Goal: Task Accomplishment & Management: Manage account settings

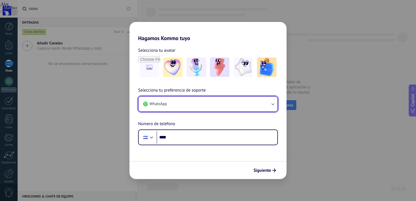
click at [274, 106] on icon "button" at bounding box center [272, 103] width 5 height 5
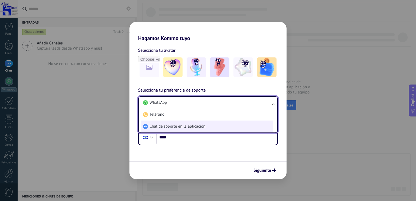
click at [196, 125] on span "Chat de soporte en la aplicación" at bounding box center [177, 126] width 56 height 5
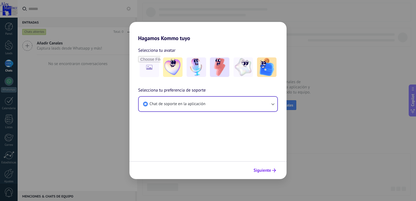
click at [266, 170] on span "Siguiente" at bounding box center [262, 170] width 18 height 4
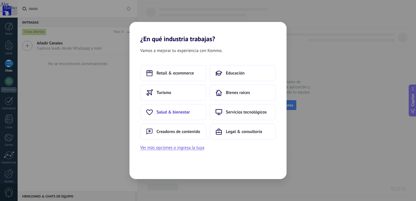
click at [178, 114] on span "Salud & bienestar" at bounding box center [173, 111] width 33 height 5
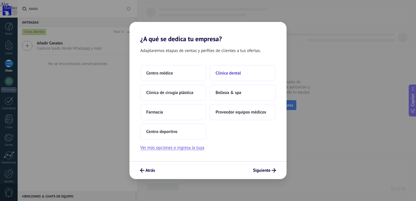
click at [232, 72] on span "Clínica dental" at bounding box center [228, 72] width 25 height 5
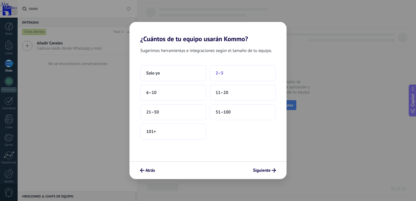
click at [221, 74] on span "2–5" at bounding box center [220, 72] width 8 height 5
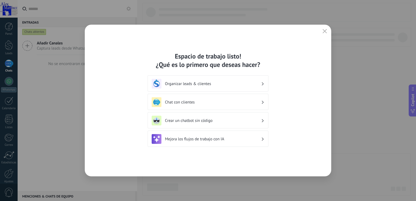
click at [258, 120] on h3 "Crear un chatbot sin código" at bounding box center [213, 120] width 96 height 5
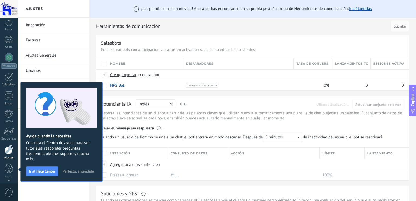
scroll to position [3, 0]
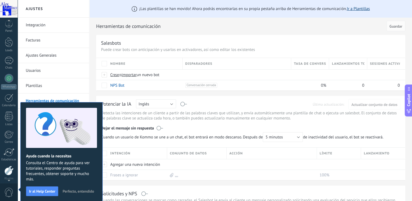
click at [365, 10] on link "Ir a Plantillas" at bounding box center [358, 8] width 23 height 5
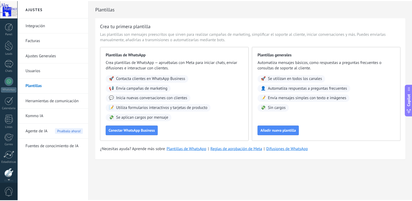
scroll to position [24, 0]
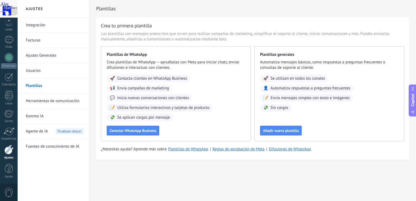
click at [39, 55] on link "Ajustes Generales" at bounding box center [55, 55] width 58 height 15
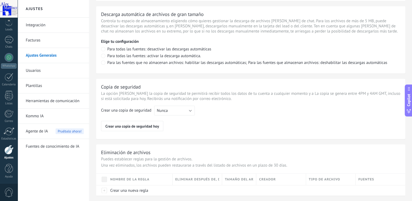
scroll to position [384, 0]
click at [192, 110] on button "Nunca" at bounding box center [174, 110] width 41 height 10
click at [180, 119] on span "Cada semana" at bounding box center [172, 118] width 42 height 5
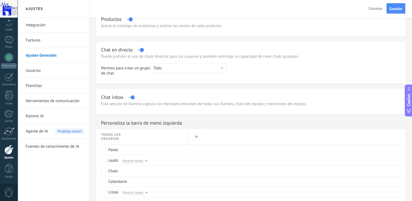
scroll to position [132, 0]
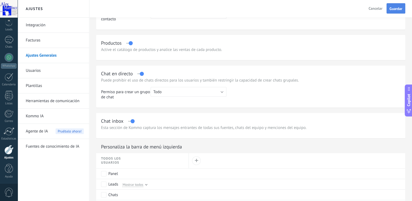
click at [394, 8] on span "Guardar" at bounding box center [395, 9] width 13 height 4
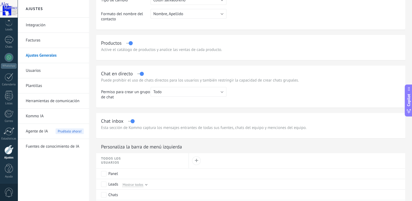
click at [34, 69] on link "Usuarios" at bounding box center [55, 70] width 58 height 15
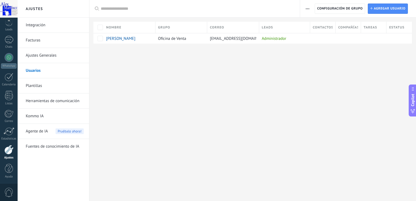
click at [37, 85] on link "Plantillas" at bounding box center [55, 85] width 58 height 15
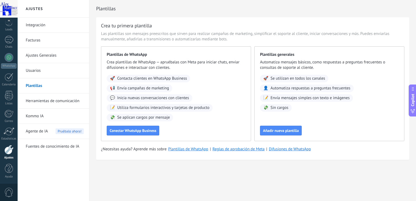
click at [49, 99] on link "Herramientas de comunicación" at bounding box center [55, 100] width 58 height 15
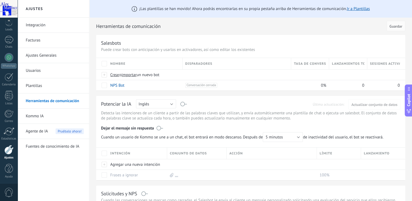
click at [40, 115] on link "Kommo IA" at bounding box center [55, 116] width 58 height 15
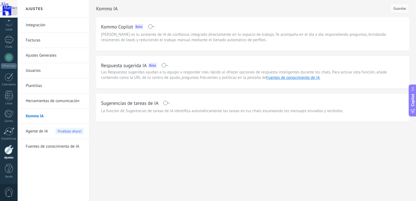
click at [36, 129] on span "Agente de IA" at bounding box center [37, 131] width 22 height 15
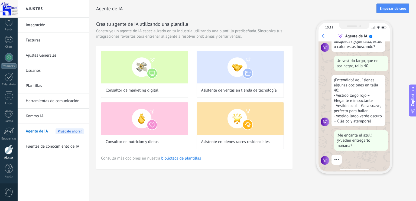
scroll to position [56, 0]
click at [180, 159] on link "biblioteca de plantillas" at bounding box center [181, 158] width 40 height 5
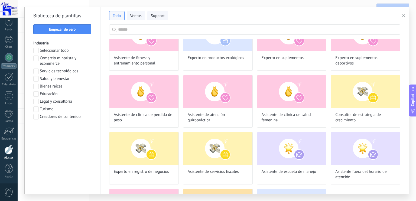
scroll to position [0, 0]
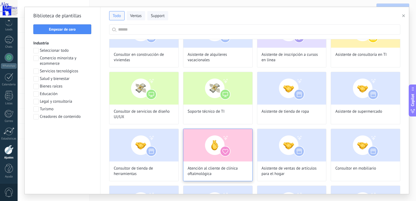
click at [222, 138] on img at bounding box center [217, 145] width 69 height 32
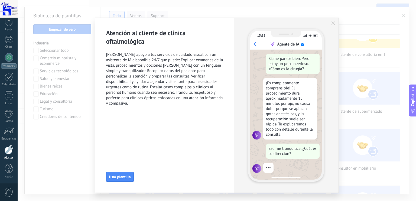
scroll to position [108, 0]
click at [119, 178] on span "Usar plantilla" at bounding box center [120, 177] width 22 height 4
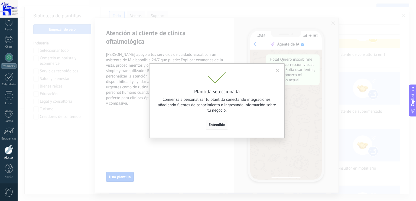
scroll to position [100, 0]
click at [217, 124] on span "Entendido" at bounding box center [217, 125] width 17 height 4
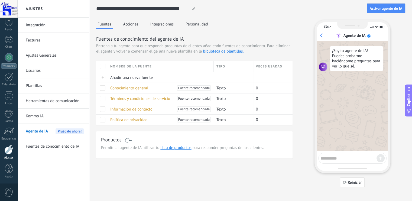
click at [131, 140] on span at bounding box center [128, 140] width 7 height 4
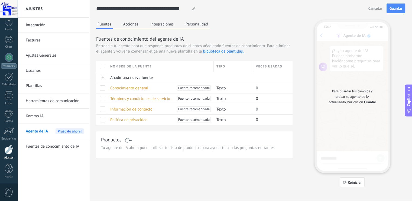
click at [127, 138] on span at bounding box center [128, 140] width 7 height 4
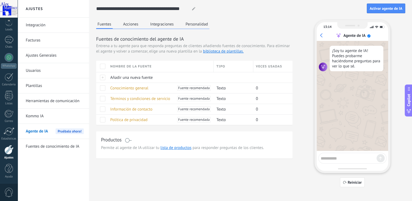
click at [195, 7] on use at bounding box center [193, 8] width 3 height 3
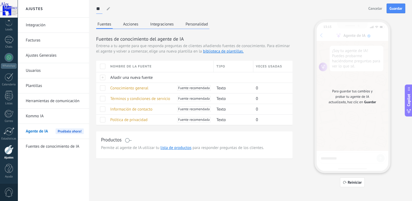
type input "*"
type input "*******"
click at [130, 77] on span "Añadir una nueva fuente" at bounding box center [131, 77] width 43 height 5
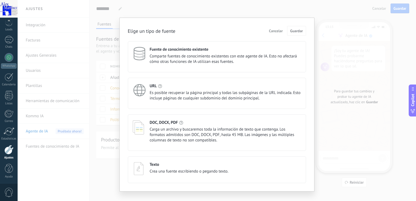
click at [173, 123] on h4 "DOC, DOCX, PDF" at bounding box center [164, 122] width 28 height 5
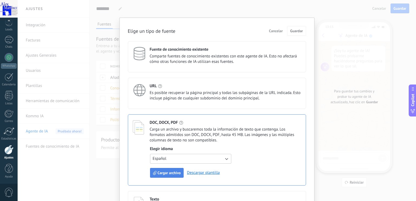
click at [167, 174] on span "Cargar archivo" at bounding box center [169, 173] width 23 height 4
click at [275, 31] on span "Cancelar" at bounding box center [276, 31] width 14 height 4
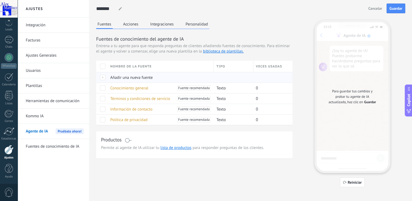
click at [127, 77] on span "Añadir una nueva fuente" at bounding box center [131, 77] width 43 height 5
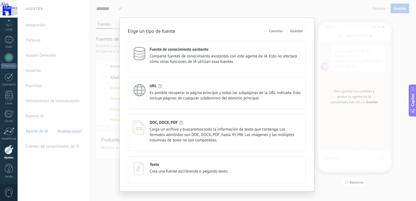
click at [135, 78] on div "URL Es posible recuperar la página principal y todas las subpáginas de la URL i…" at bounding box center [217, 93] width 178 height 31
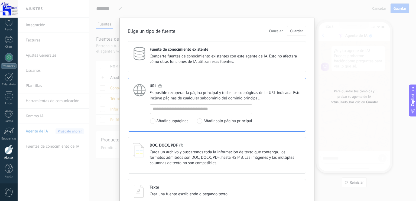
click at [138, 78] on div "URL Es posible recuperar la página principal y todas las subpáginas de la URL i…" at bounding box center [217, 105] width 178 height 54
click at [192, 109] on input at bounding box center [201, 109] width 102 height 9
type input "**********"
click at [293, 30] on span "Guardar" at bounding box center [296, 31] width 13 height 4
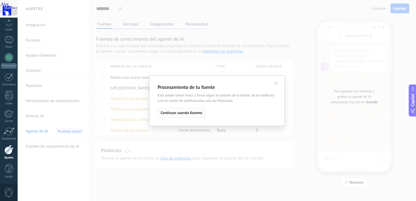
click at [186, 112] on span "Continuar usando Kommo" at bounding box center [182, 113] width 42 height 4
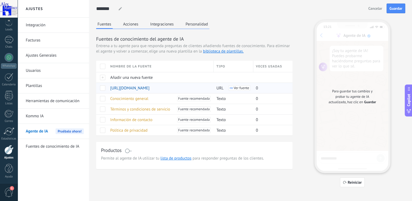
click at [238, 87] on span "Ver fuente" at bounding box center [241, 88] width 15 height 4
click at [103, 77] on div at bounding box center [101, 77] width 11 height 11
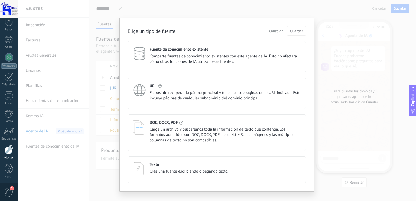
click at [215, 134] on span "Carga un archivo y buscaremos toda la información de texto que contenga. Los fo…" at bounding box center [225, 135] width 151 height 16
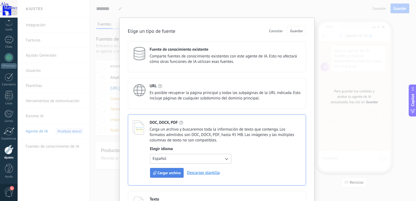
click at [158, 172] on span "Cargar archivo" at bounding box center [169, 173] width 23 height 4
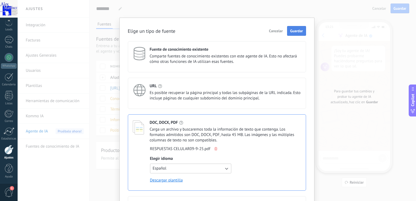
click at [297, 32] on span "Guardar" at bounding box center [296, 31] width 13 height 4
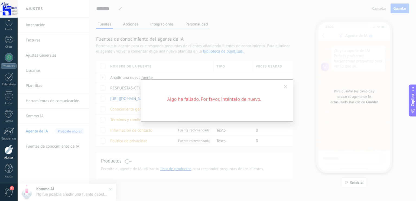
click at [285, 87] on span at bounding box center [286, 87] width 4 height 4
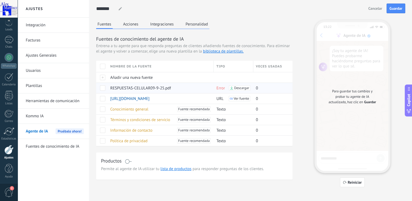
click at [102, 88] on span at bounding box center [102, 87] width 5 height 5
click at [110, 87] on icon at bounding box center [110, 87] width 3 height 3
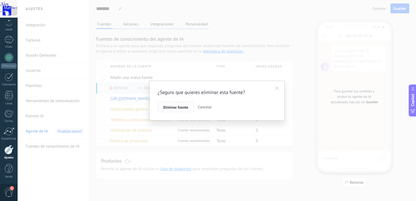
click at [172, 108] on span "Eliminar fuente" at bounding box center [175, 107] width 25 height 4
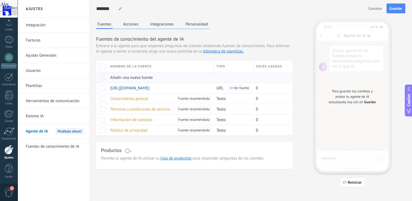
click at [103, 77] on div at bounding box center [101, 77] width 11 height 11
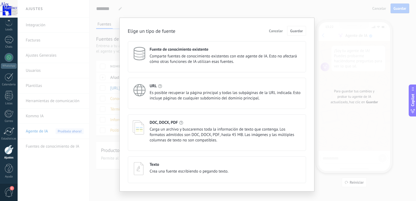
click at [201, 132] on span "Carga un archivo y buscaremos toda la información de texto que contenga. Los fo…" at bounding box center [225, 135] width 151 height 16
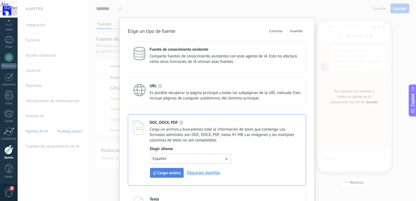
click at [167, 171] on span "Cargar archivo" at bounding box center [169, 173] width 23 height 4
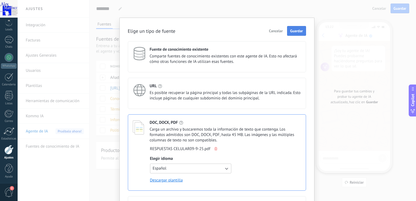
click at [295, 30] on span "Guardar" at bounding box center [296, 31] width 13 height 4
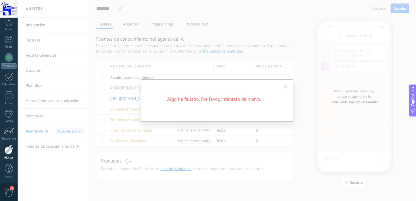
click at [285, 87] on span at bounding box center [286, 87] width 4 height 4
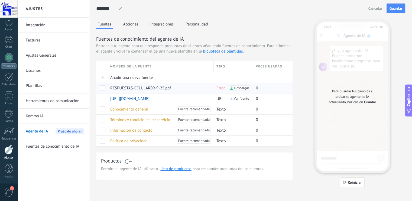
click at [104, 88] on span at bounding box center [102, 87] width 5 height 5
click at [110, 87] on icon at bounding box center [110, 87] width 3 height 3
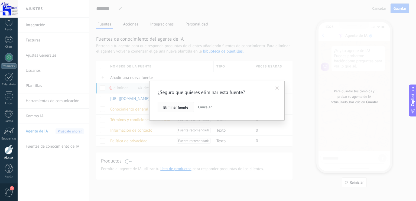
click at [178, 108] on span "Eliminar fuente" at bounding box center [175, 107] width 25 height 4
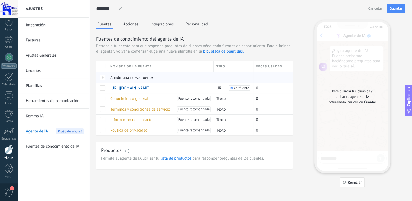
click at [104, 77] on div at bounding box center [101, 77] width 11 height 11
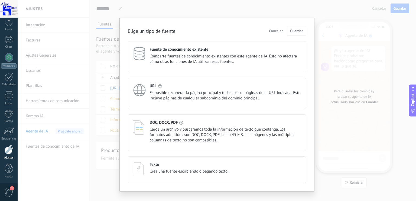
click at [177, 124] on div "DOC, DOCX, PDF" at bounding box center [225, 122] width 151 height 5
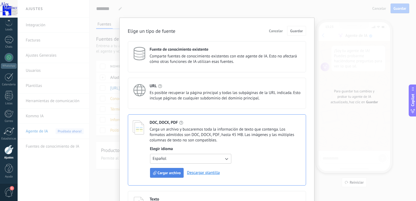
click at [173, 172] on span "Cargar archivo" at bounding box center [169, 173] width 23 height 4
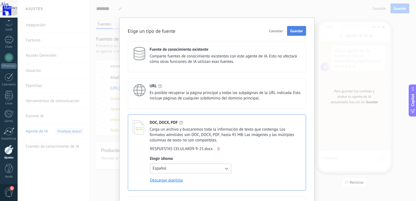
click at [296, 31] on span "Guardar" at bounding box center [296, 31] width 13 height 4
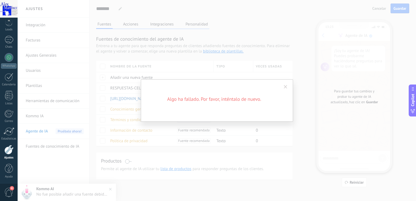
click at [287, 85] on span at bounding box center [286, 87] width 4 height 4
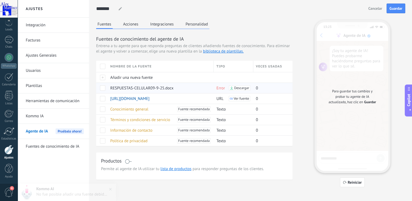
click at [100, 87] on span at bounding box center [102, 87] width 5 height 5
click at [115, 87] on span "Eliminar" at bounding box center [120, 88] width 14 height 11
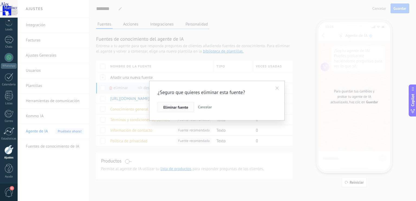
click at [177, 107] on span "Eliminar fuente" at bounding box center [175, 107] width 25 height 4
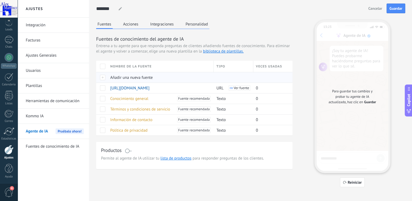
click at [105, 77] on div at bounding box center [101, 77] width 11 height 11
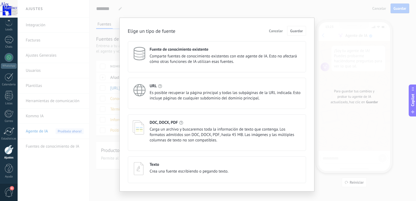
click at [185, 123] on div "DOC, DOCX, PDF" at bounding box center [225, 122] width 151 height 5
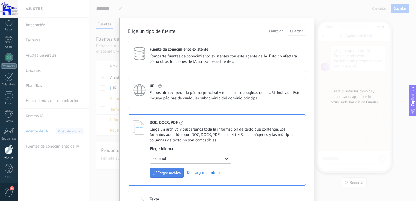
click at [173, 171] on span "Cargar archivo" at bounding box center [169, 173] width 23 height 4
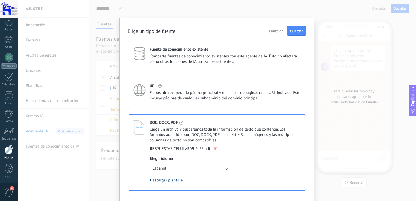
click at [160, 181] on link "Descargar plantilla" at bounding box center [166, 180] width 33 height 5
click at [295, 33] on span "Guardar" at bounding box center [296, 31] width 13 height 4
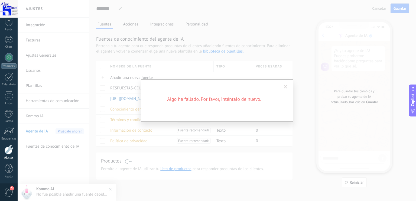
click at [287, 86] on span at bounding box center [286, 87] width 4 height 4
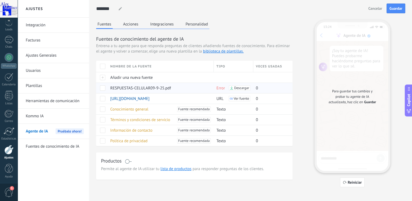
click at [236, 89] on span "Descargar" at bounding box center [241, 88] width 15 height 4
click at [101, 89] on span at bounding box center [102, 87] width 5 height 5
click at [116, 87] on span "Eliminar" at bounding box center [120, 88] width 14 height 11
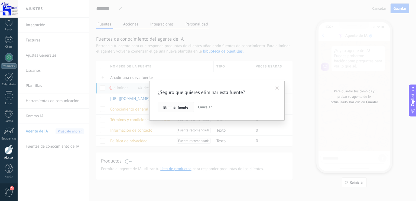
click at [179, 108] on span "Eliminar fuente" at bounding box center [175, 107] width 25 height 4
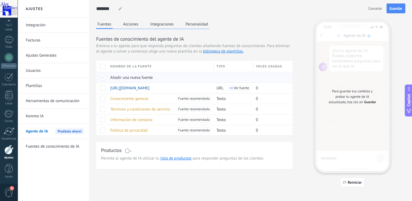
click at [103, 77] on div at bounding box center [101, 77] width 11 height 11
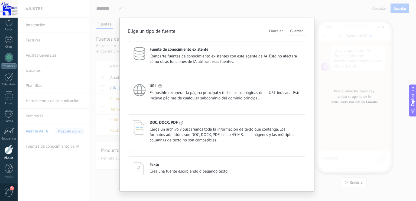
click at [164, 121] on h4 "DOC, DOCX, PDF" at bounding box center [164, 122] width 28 height 5
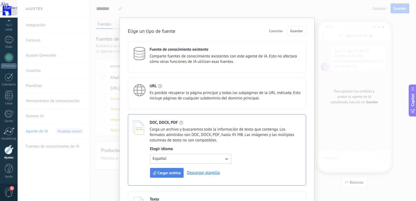
click at [166, 173] on span "Cargar archivo" at bounding box center [169, 173] width 23 height 4
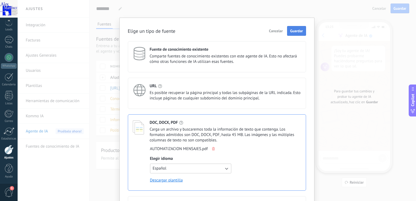
click at [293, 33] on span "Guardar" at bounding box center [296, 31] width 13 height 4
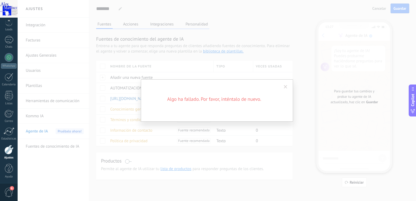
click at [285, 86] on span at bounding box center [286, 87] width 4 height 4
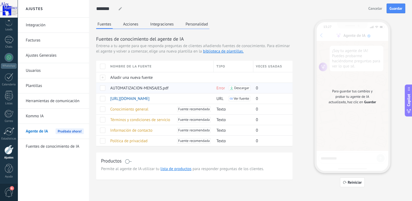
click at [104, 87] on span at bounding box center [102, 87] width 5 height 5
click at [113, 87] on div "Eliminar" at bounding box center [118, 88] width 18 height 11
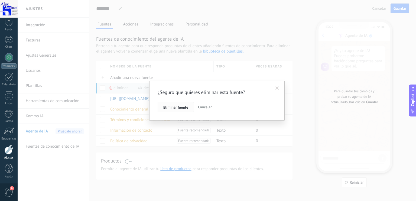
click at [169, 106] on span "Eliminar fuente" at bounding box center [175, 107] width 25 height 4
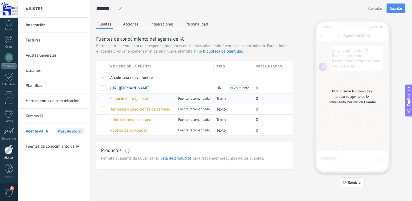
click at [137, 98] on span "Conocimiento general" at bounding box center [129, 98] width 38 height 5
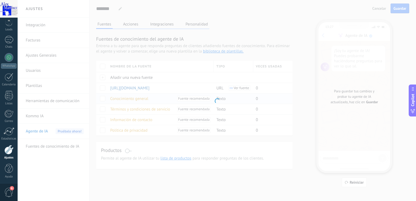
type input "**********"
type textarea "**********"
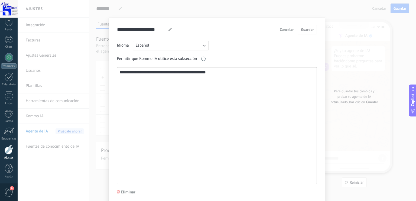
click at [282, 30] on span "Cancelar" at bounding box center [287, 30] width 14 height 4
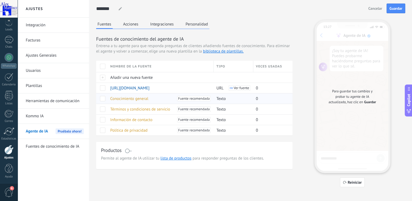
click at [139, 98] on span "Conocimiento general" at bounding box center [129, 98] width 38 height 5
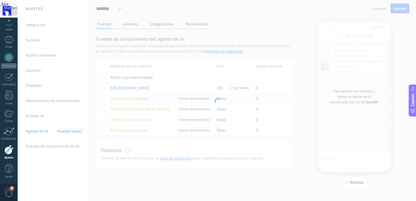
type input "**********"
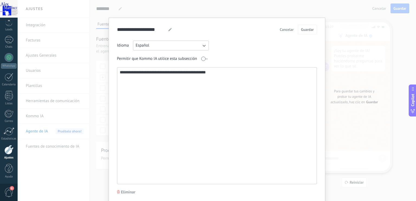
click at [146, 89] on textarea "**********" at bounding box center [216, 125] width 198 height 116
click at [139, 76] on textarea "**********" at bounding box center [216, 125] width 198 height 116
paste textarea "**********"
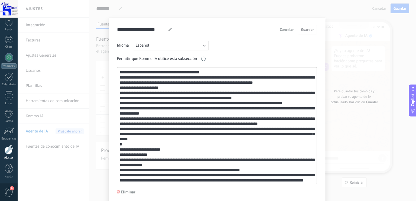
scroll to position [287, 0]
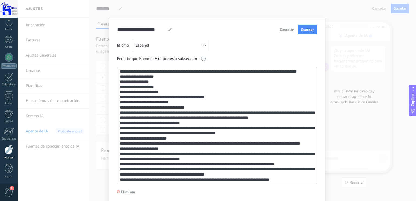
click at [262, 168] on textarea at bounding box center [216, 125] width 198 height 116
click at [232, 183] on textarea at bounding box center [216, 125] width 198 height 116
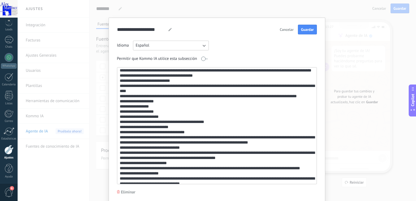
scroll to position [19, 0]
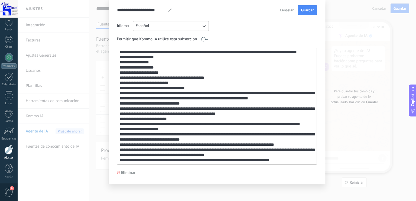
drag, startPoint x: 183, startPoint y: 131, endPoint x: 252, endPoint y: 185, distance: 87.4
click at [252, 185] on div "**********" at bounding box center [217, 100] width 398 height 201
click at [252, 152] on textarea at bounding box center [216, 106] width 198 height 116
click at [274, 154] on textarea at bounding box center [216, 106] width 198 height 116
click at [193, 136] on textarea at bounding box center [216, 106] width 198 height 116
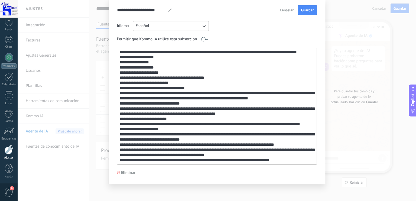
type textarea "**********"
click at [133, 173] on span "Eliminar" at bounding box center [128, 172] width 14 height 5
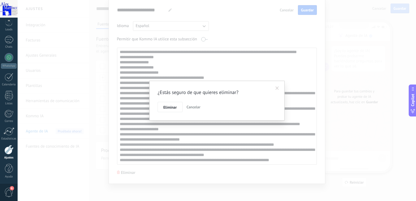
click at [193, 106] on span "Cancelar" at bounding box center [194, 107] width 14 height 5
click at [196, 106] on span "Cancelar" at bounding box center [194, 107] width 14 height 5
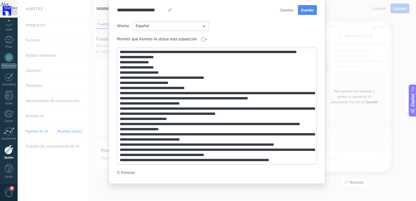
click at [306, 29] on div "Idioma Español" at bounding box center [217, 26] width 200 height 10
click at [305, 32] on div "Idioma Español Permitir que Kommo IA utilice esta subsección" at bounding box center [217, 93] width 200 height 144
click at [305, 29] on div "Idioma Español" at bounding box center [217, 26] width 200 height 10
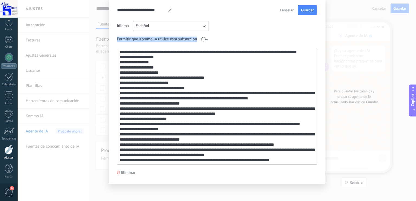
click at [305, 29] on div "Idioma Español" at bounding box center [217, 26] width 200 height 10
click at [202, 48] on div at bounding box center [217, 106] width 200 height 117
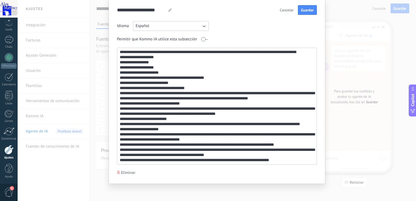
click at [201, 58] on textarea at bounding box center [216, 106] width 198 height 116
drag, startPoint x: 185, startPoint y: 116, endPoint x: 202, endPoint y: 126, distance: 19.8
click at [188, 116] on textarea at bounding box center [216, 106] width 198 height 116
click at [212, 131] on textarea at bounding box center [216, 106] width 198 height 116
click at [307, 31] on div "Idioma Español Permitir que Kommo IA utilice esta subsección" at bounding box center [217, 93] width 200 height 144
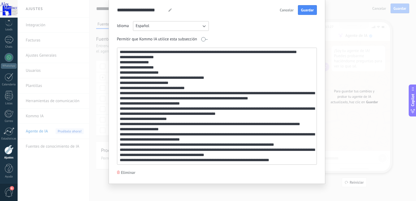
click at [307, 31] on div "Idioma Español Permitir que Kommo IA utilice esta subsección" at bounding box center [217, 93] width 200 height 144
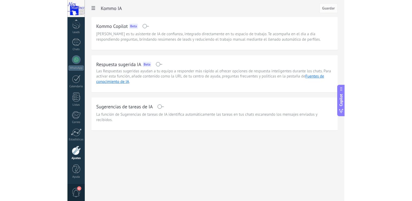
scroll to position [24, 0]
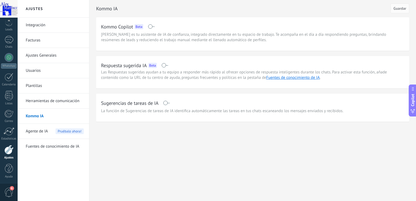
click at [60, 97] on link "Herramientas de comunicación" at bounding box center [55, 100] width 58 height 15
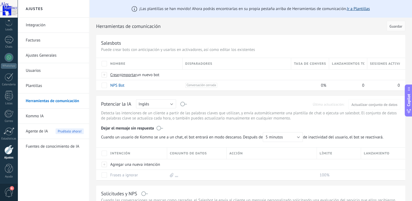
click at [361, 8] on link "Ir a Plantillas" at bounding box center [358, 8] width 23 height 5
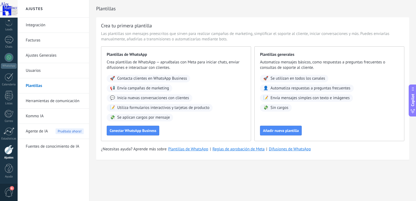
click at [48, 100] on link "Herramientas de comunicación" at bounding box center [55, 100] width 58 height 15
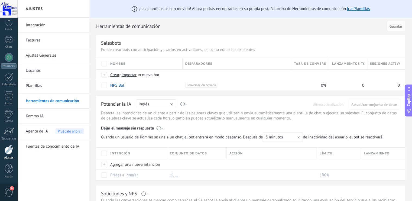
click at [35, 116] on link "Kommo IA" at bounding box center [55, 116] width 58 height 15
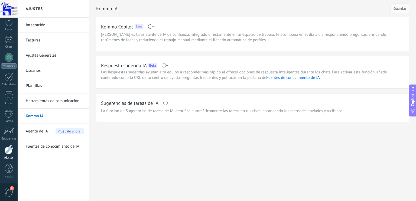
click at [34, 129] on span "Agente de IA" at bounding box center [37, 131] width 22 height 15
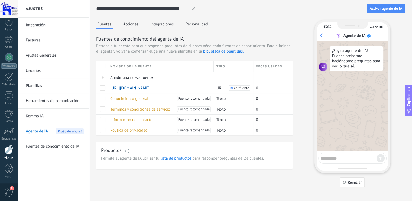
click at [42, 145] on link "Fuentes de conocimiento de IA" at bounding box center [55, 146] width 58 height 15
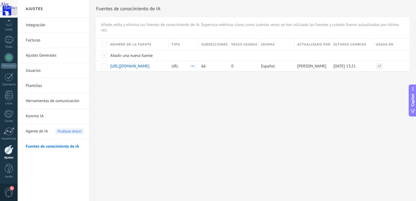
click at [43, 131] on span "Agente de IA" at bounding box center [37, 131] width 22 height 15
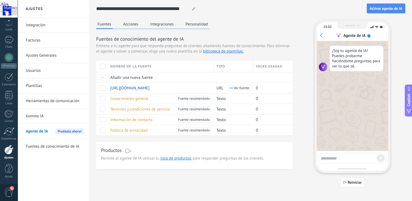
click at [54, 146] on link "Fuentes de conocimiento de IA" at bounding box center [55, 146] width 58 height 15
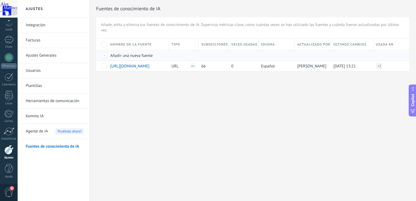
click at [125, 55] on span "Añadir una nueva fuente" at bounding box center [131, 55] width 43 height 5
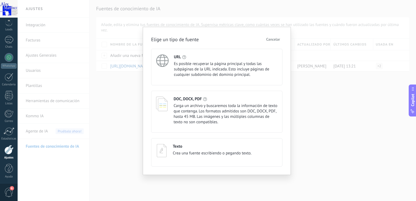
click at [190, 102] on h4 "DOC, DOCX, PDF" at bounding box center [188, 98] width 28 height 5
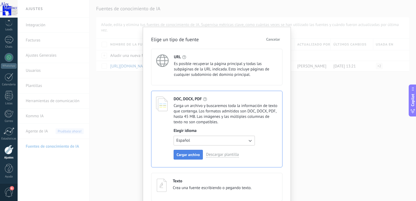
click at [188, 153] on span "Cargar archivo" at bounding box center [188, 155] width 23 height 4
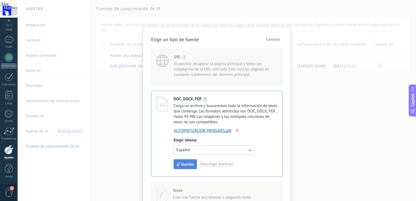
click at [187, 165] on span "Guardar" at bounding box center [187, 164] width 13 height 4
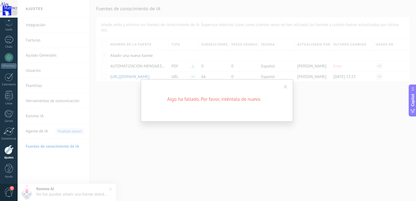
click at [286, 86] on span at bounding box center [286, 87] width 4 height 4
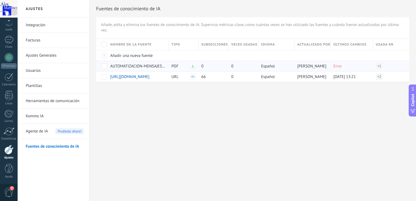
click at [104, 66] on span at bounding box center [104, 65] width 5 height 5
click at [117, 65] on span "Eliminar" at bounding box center [120, 66] width 14 height 11
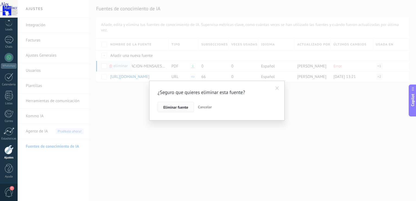
click at [169, 107] on span "Eliminar fuente" at bounding box center [175, 107] width 25 height 4
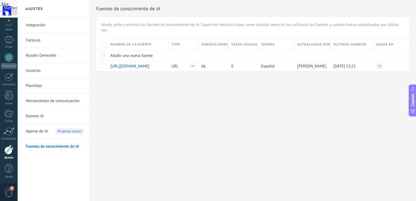
click at [39, 130] on span "Agente de IA" at bounding box center [37, 131] width 22 height 15
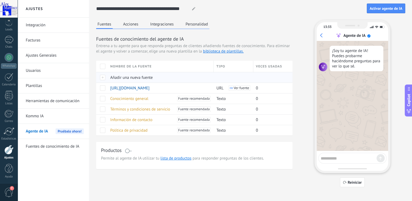
click at [111, 77] on span "Añadir una nueva fuente" at bounding box center [131, 77] width 43 height 5
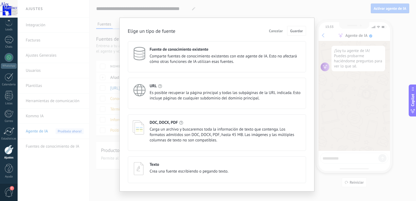
click at [179, 129] on span "Carga un archivo y buscaremos toda la información de texto que contenga. Los fo…" at bounding box center [225, 135] width 151 height 16
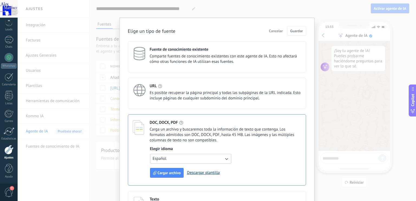
click at [198, 172] on link "Descargar plantilla" at bounding box center [203, 172] width 33 height 5
